Goal: Task Accomplishment & Management: Manage account settings

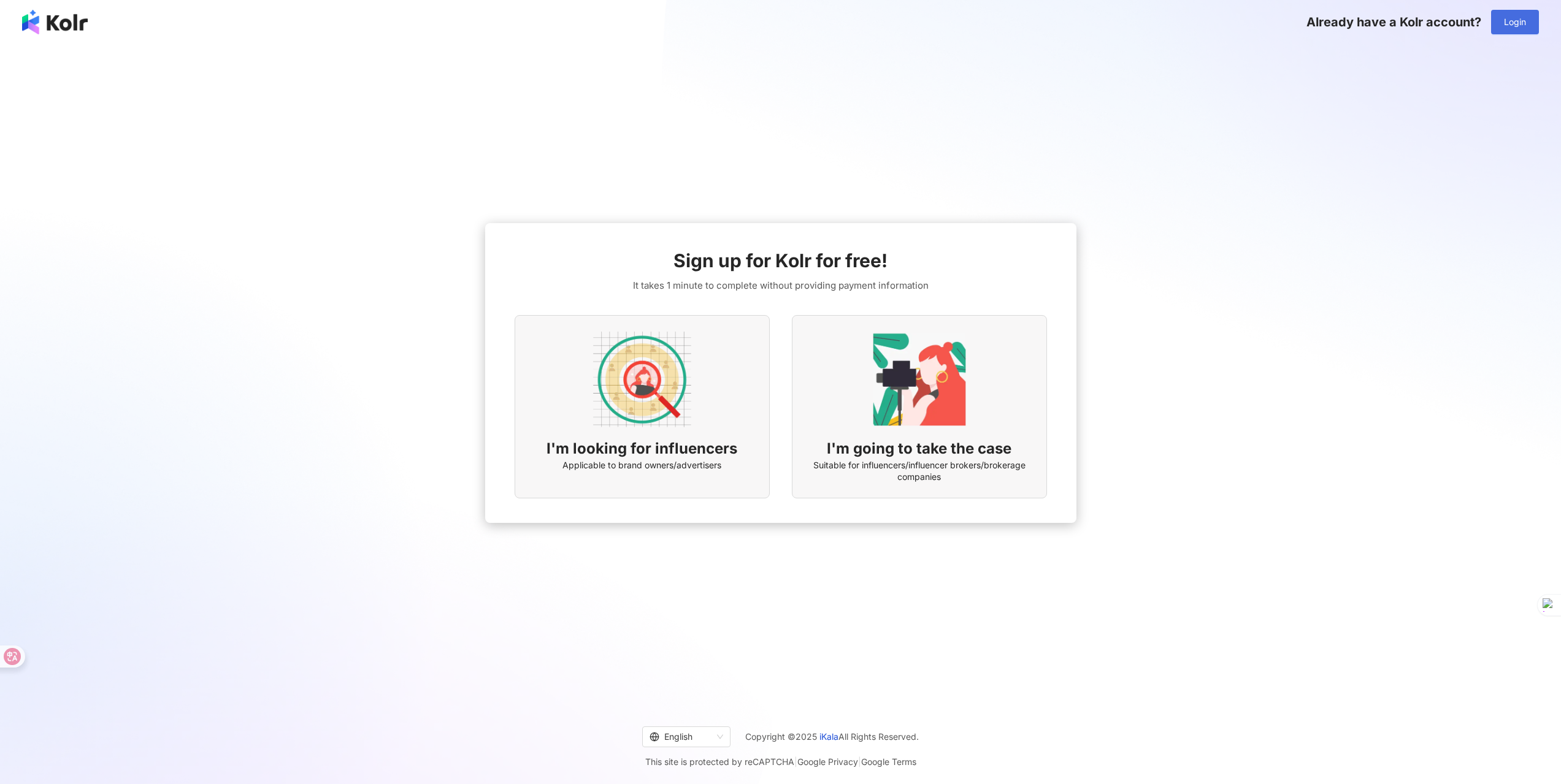
click at [1516, 22] on span "Login" at bounding box center [1516, 22] width 22 height 10
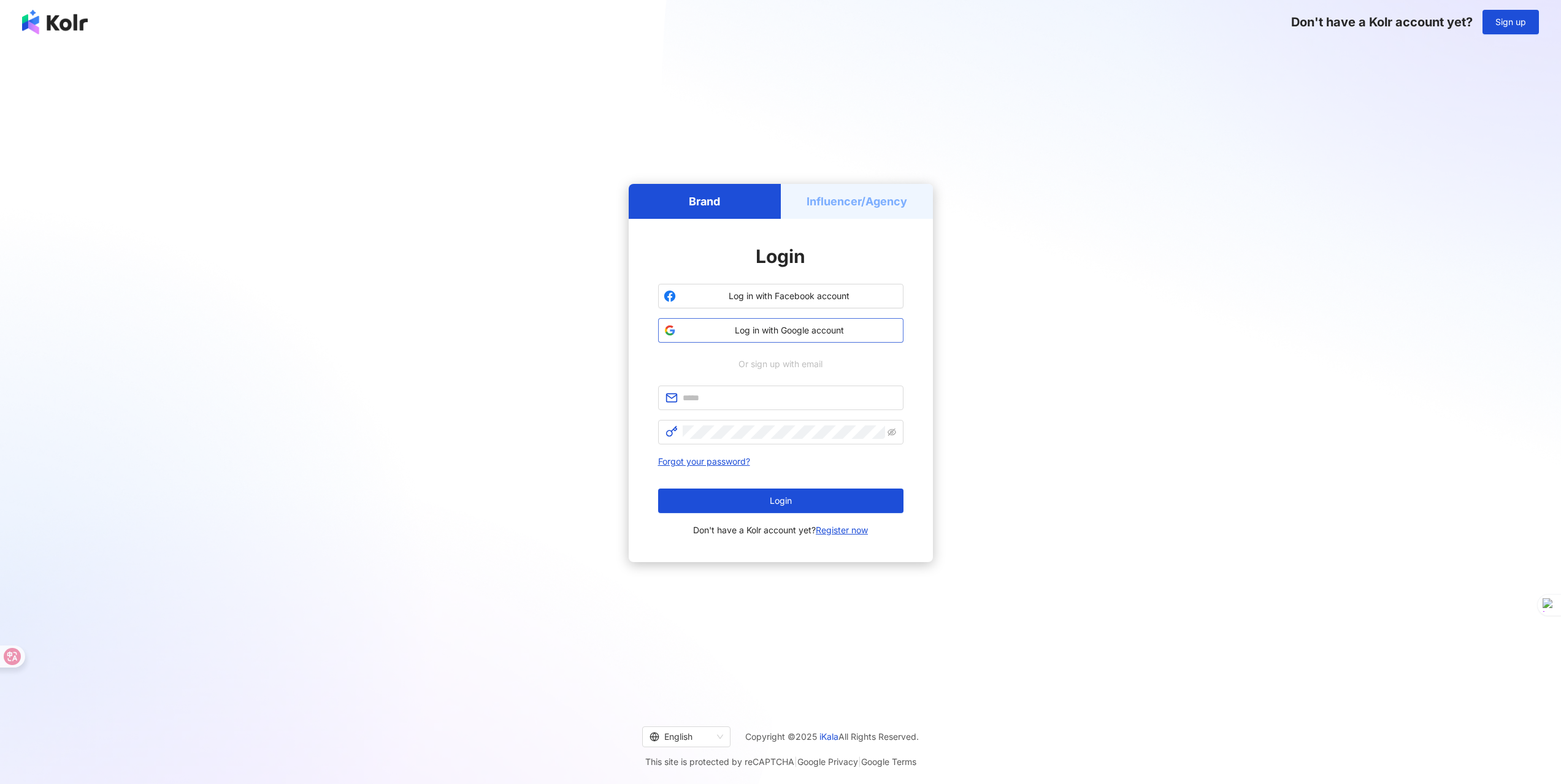
click at [835, 331] on span "Log in with Google account" at bounding box center [789, 331] width 217 height 13
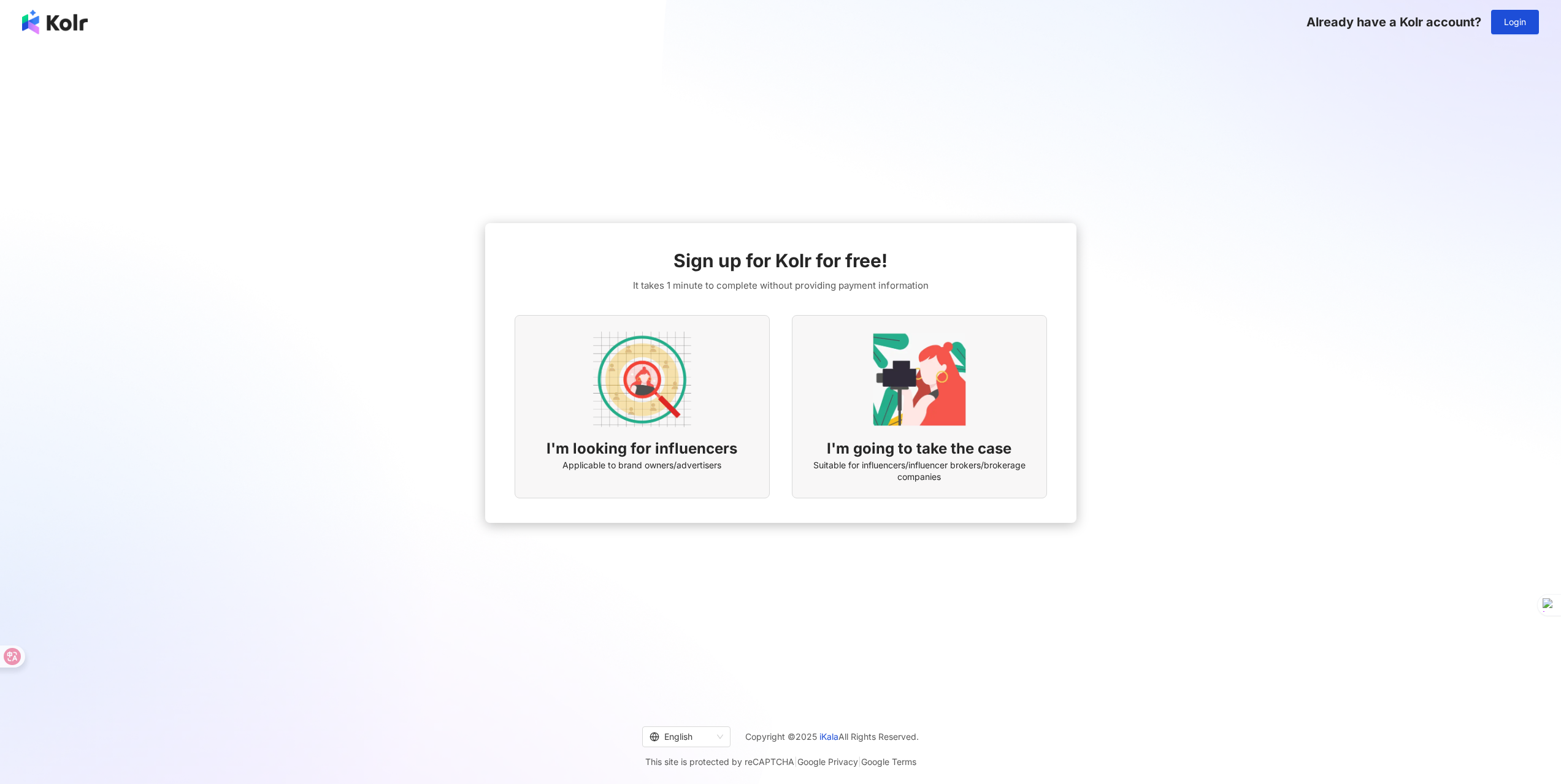
click at [64, 32] on img at bounding box center [55, 22] width 66 height 24
